Goal: Task Accomplishment & Management: Manage account settings

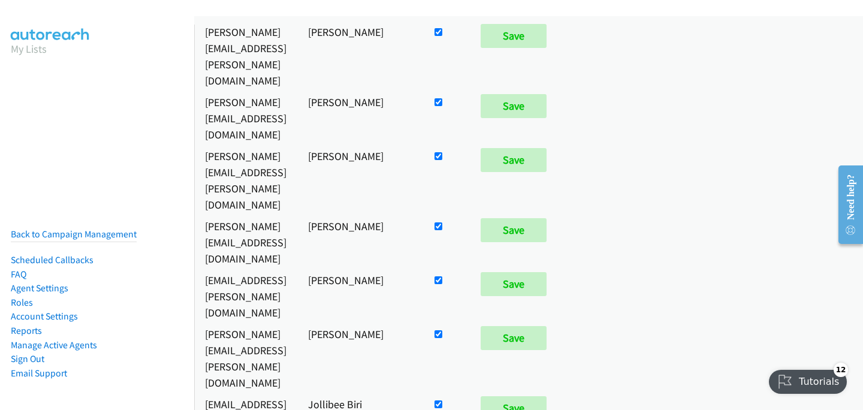
scroll to position [387, 0]
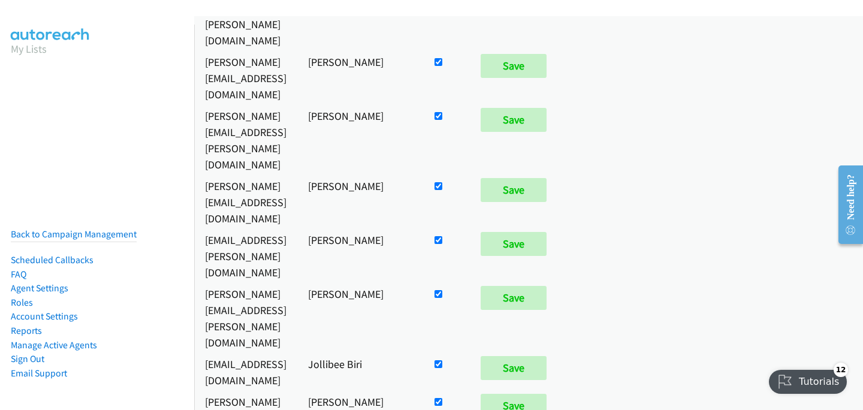
checkbox input "false"
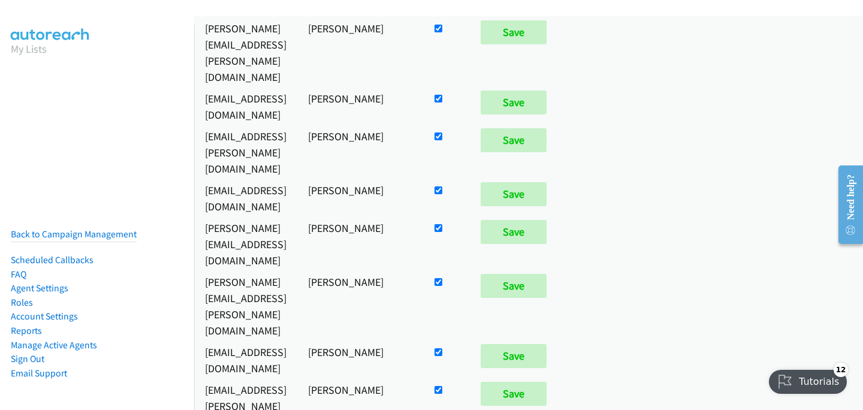
scroll to position [7146, 0]
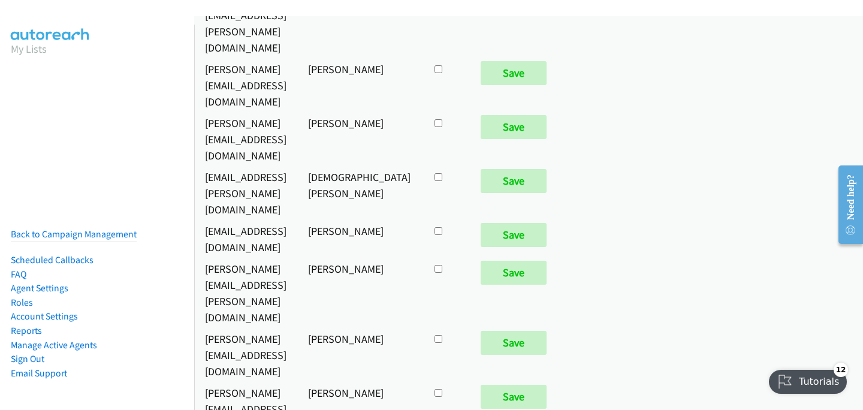
checkbox input "true"
